Goal: Navigation & Orientation: Find specific page/section

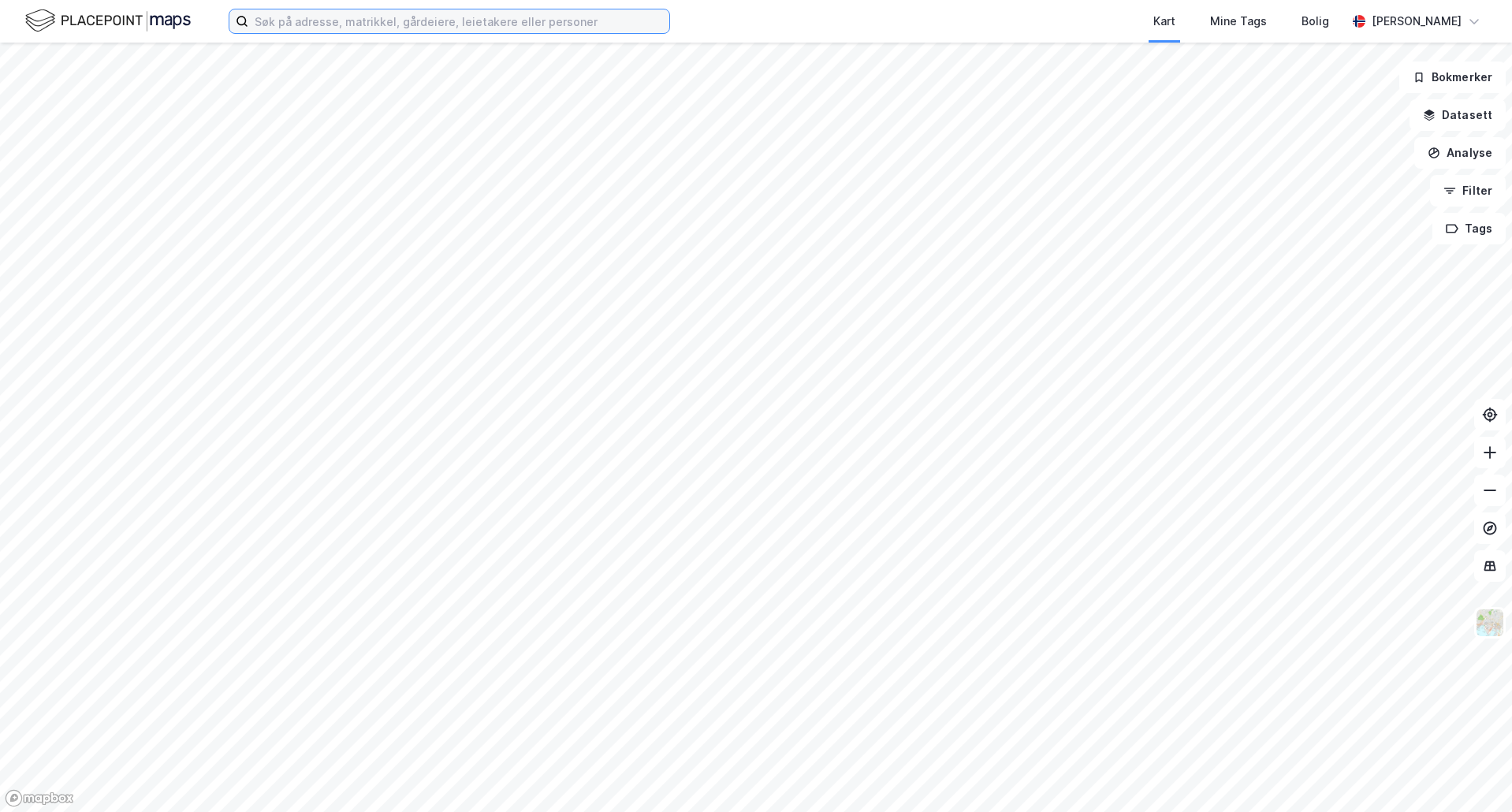
click at [412, 27] on input at bounding box center [458, 21] width 421 height 23
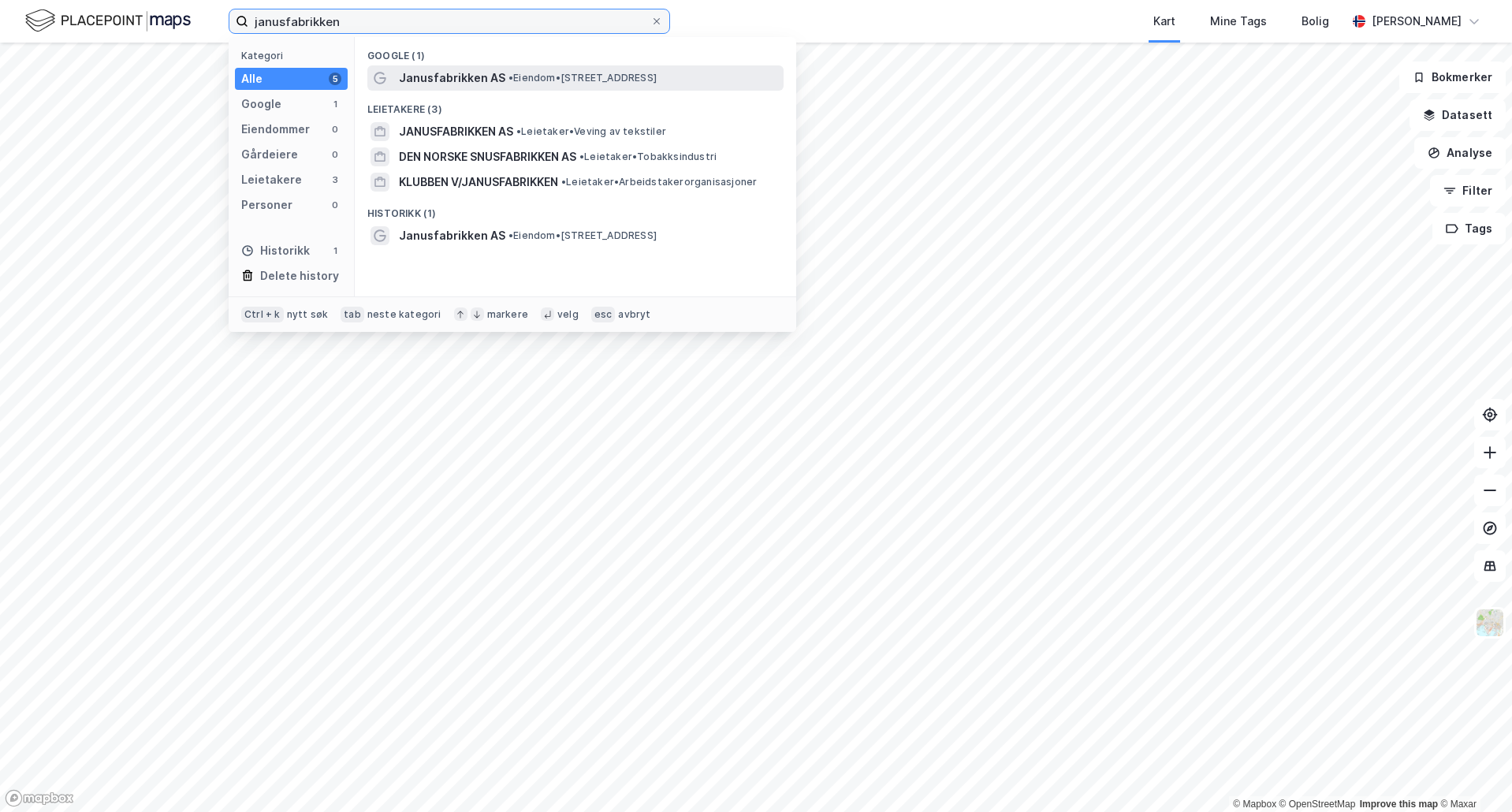
type input "janusfabrikken"
click at [536, 89] on div "Janusfabrikken AS • Eiendom • [STREET_ADDRESS]" at bounding box center [575, 78] width 416 height 25
